Goal: Complete application form: Complete application form

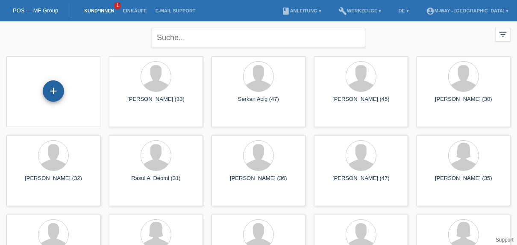
click at [52, 93] on div "+" at bounding box center [53, 90] width 21 height 21
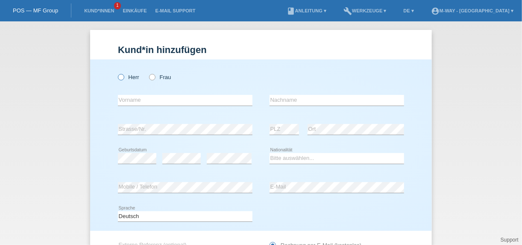
click at [117, 73] on icon at bounding box center [117, 73] width 0 height 0
click at [120, 78] on input "Herr" at bounding box center [121, 77] width 6 height 6
radio input "true"
click at [184, 101] on input "text" at bounding box center [185, 100] width 135 height 11
type input "Predrag"
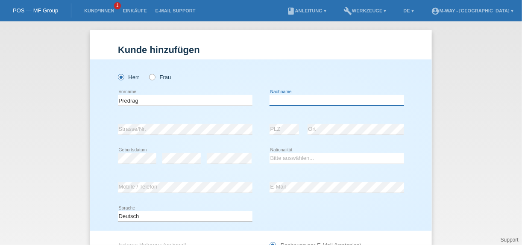
click at [298, 98] on input "text" at bounding box center [336, 100] width 135 height 11
type input "Matic"
click at [184, 151] on div "error" at bounding box center [181, 158] width 38 height 29
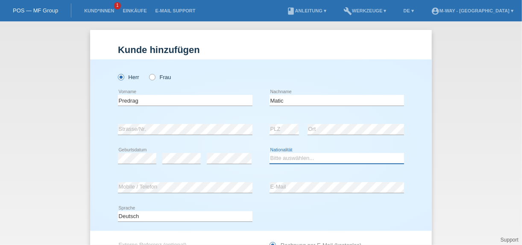
click at [299, 155] on select "Bitte auswählen... Schweiz Deutschland Liechtenstein Österreich ------------ Af…" at bounding box center [336, 158] width 135 height 10
select select "RS"
click at [269, 153] on select "Bitte auswählen... Schweiz Deutschland Liechtenstein Österreich ------------ Af…" at bounding box center [336, 158] width 135 height 10
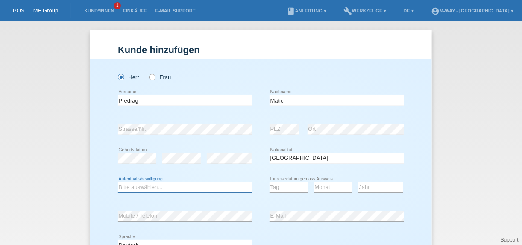
click at [164, 185] on select "Bitte auswählen... C B B - Flüchtlingsstatus Andere" at bounding box center [185, 187] width 135 height 10
select select "C"
click at [118, 182] on select "Bitte auswählen... C B B - Flüchtlingsstatus Andere" at bounding box center [185, 187] width 135 height 10
click at [279, 188] on select "Tag 01 02 03 04 05 06 07 08 09 10 11" at bounding box center [288, 187] width 38 height 10
select select "22"
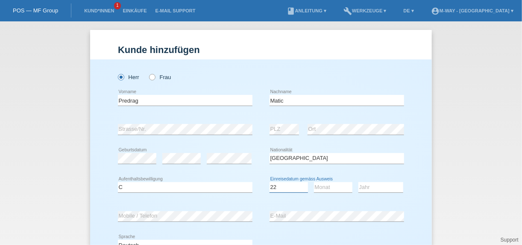
click at [269, 182] on select "Tag 01 02 03 04 05 06 07 08 09 10 11" at bounding box center [288, 187] width 38 height 10
click at [317, 187] on select "Monat 01 02 03 04 05 06 07 08 09 10 11" at bounding box center [333, 187] width 38 height 10
select select "11"
click at [314, 182] on select "Monat 01 02 03 04 05 06 07 08 09 10 11" at bounding box center [333, 187] width 38 height 10
click at [373, 185] on select "Jahr 2025 2024 2023 2022 2021 2020 2019 2018 2017 2016 2015 2014 2013 2012 2011…" at bounding box center [380, 187] width 45 height 10
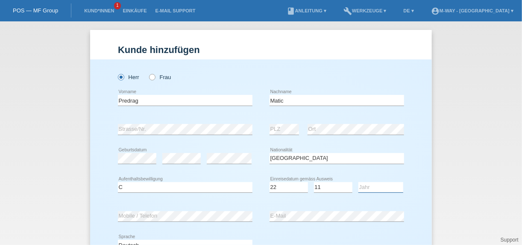
select select "2017"
click at [358, 182] on select "Jahr 2025 2024 2023 2022 2021 2020 2019 2018 2017 2016 2015 2014 2013 2012 2011…" at bounding box center [380, 187] width 45 height 10
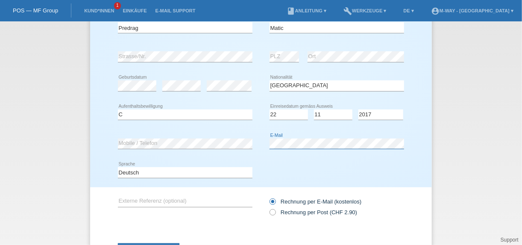
scroll to position [111, 0]
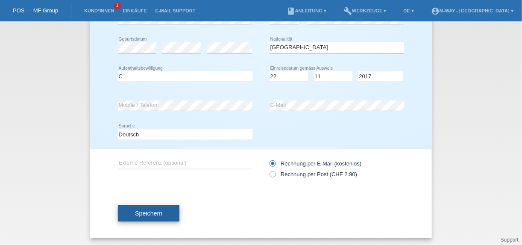
click at [138, 213] on span "Speichern" at bounding box center [148, 213] width 27 height 7
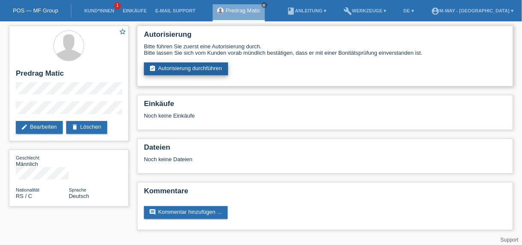
click at [167, 67] on link "assignment_turned_in Autorisierung durchführen" at bounding box center [186, 68] width 84 height 13
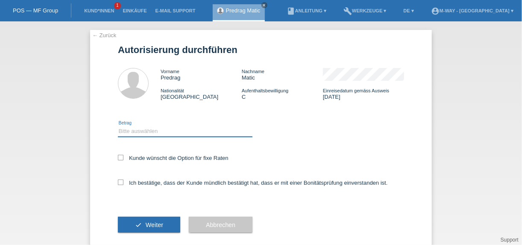
click at [130, 129] on select "Bitte auswählen CHF 1.00 - CHF 499.00 CHF 500.00 - CHF 1'999.00 CHF 2'000.00 - …" at bounding box center [185, 131] width 135 height 10
select select "2"
click at [118, 126] on select "Bitte auswählen CHF 1.00 - CHF 499.00 CHF 500.00 - CHF 1'999.00 CHF 2'000.00 - …" at bounding box center [185, 131] width 135 height 10
click at [118, 157] on icon at bounding box center [121, 158] width 6 height 6
click at [118, 157] on input "Kunde wünscht die Option für fixe Raten" at bounding box center [121, 158] width 6 height 6
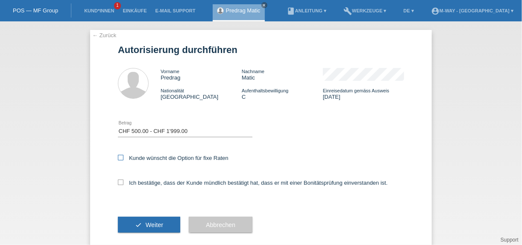
checkbox input "true"
click at [118, 179] on icon at bounding box center [121, 182] width 6 height 6
click at [118, 179] on input "Ich bestätige, dass der Kunde mündlich bestätigt hat, dass er mit einer Bonität…" at bounding box center [121, 182] width 6 height 6
checkbox input "true"
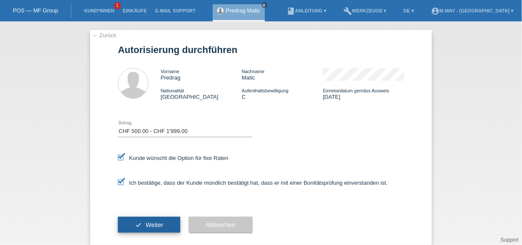
click at [155, 225] on span "Weiter" at bounding box center [155, 224] width 18 height 7
